Goal: Browse casually: Explore the website without a specific task or goal

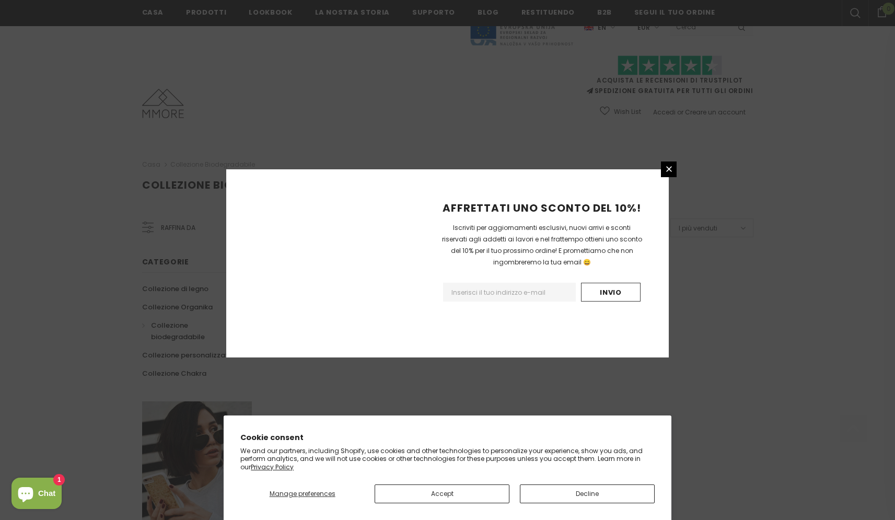
scroll to position [551, 0]
